Goal: Task Accomplishment & Management: Use online tool/utility

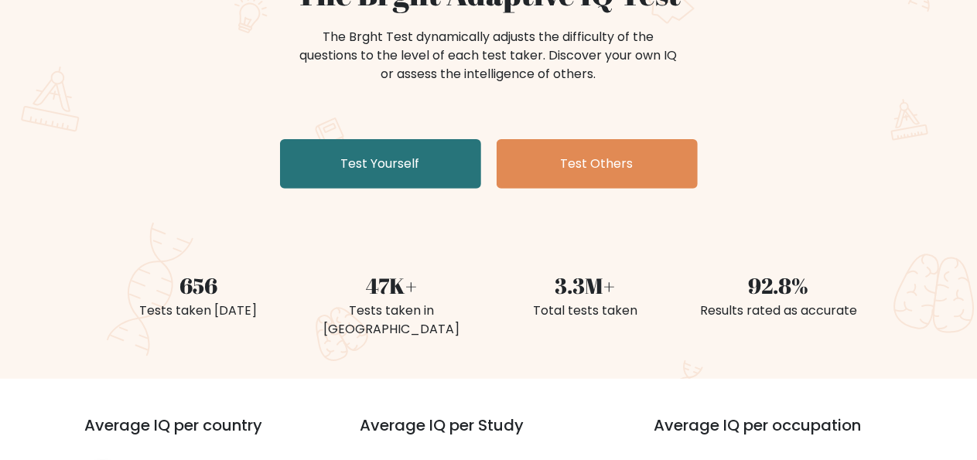
scroll to position [185, 0]
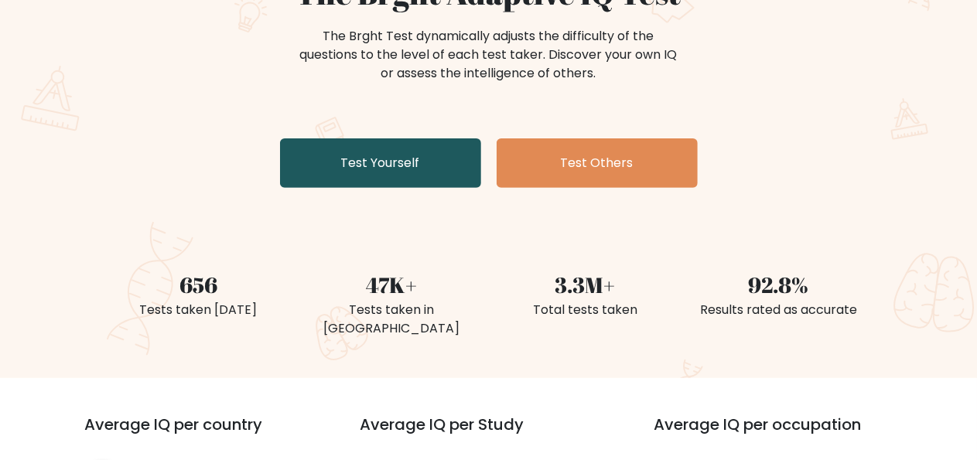
click at [409, 188] on link "Test Yourself" at bounding box center [380, 164] width 201 height 50
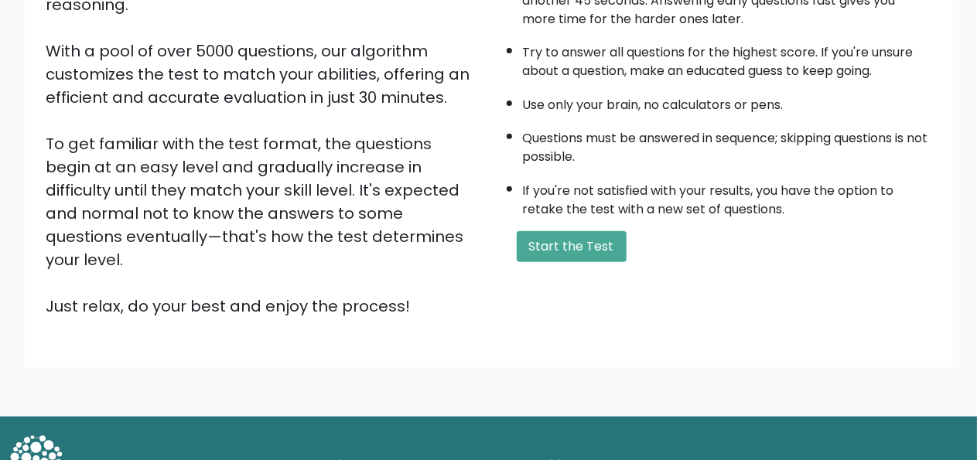
scroll to position [267, 0]
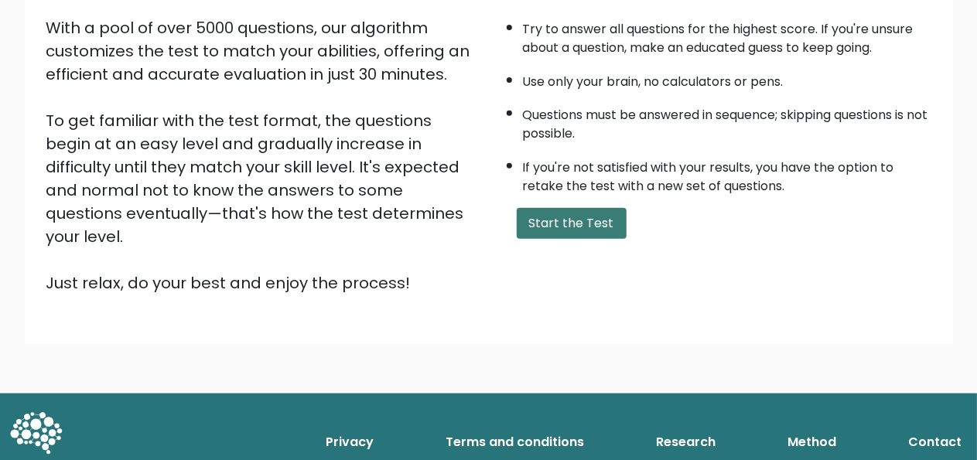
click at [627, 239] on button "Start the Test" at bounding box center [572, 223] width 110 height 31
